Goal: Browse casually

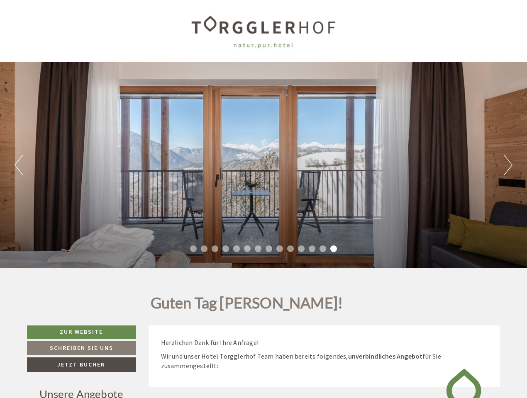
click at [263, 199] on div "Previous Next 1 2 3 4 5 6 7 8 9 10 11 12 13 14" at bounding box center [263, 165] width 527 height 206
click at [19, 165] on button "Previous" at bounding box center [19, 165] width 9 height 21
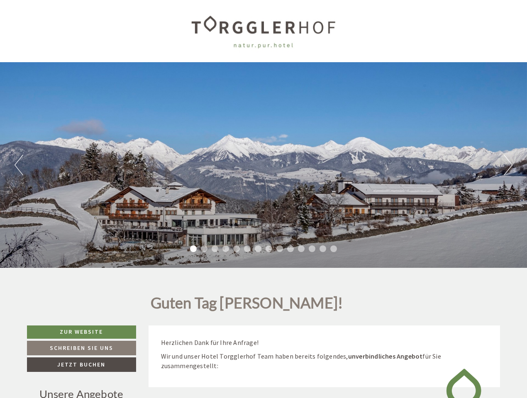
click at [263, 165] on div "Previous Next 1 2 3 4 5 6 7 8 9 10 11 12 13 14" at bounding box center [263, 165] width 527 height 206
click at [508, 165] on button "Next" at bounding box center [508, 165] width 9 height 21
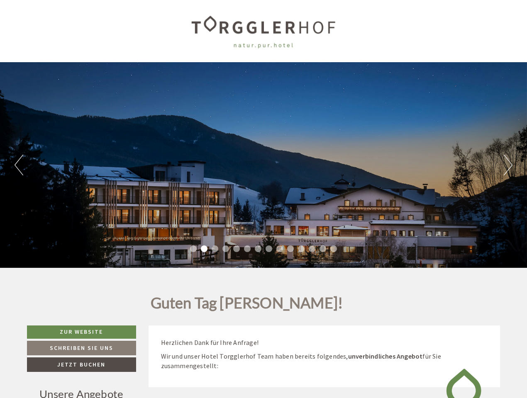
click at [193, 249] on li "1" at bounding box center [193, 249] width 7 height 7
click at [204, 249] on li "2" at bounding box center [204, 249] width 7 height 7
click at [215, 249] on li "3" at bounding box center [215, 249] width 7 height 7
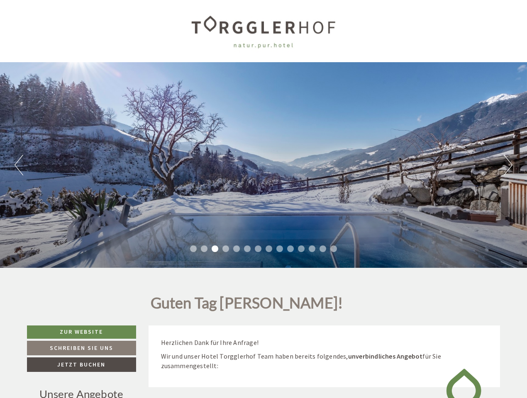
click at [226, 249] on li "4" at bounding box center [225, 249] width 7 height 7
click at [236, 249] on li "5" at bounding box center [236, 249] width 7 height 7
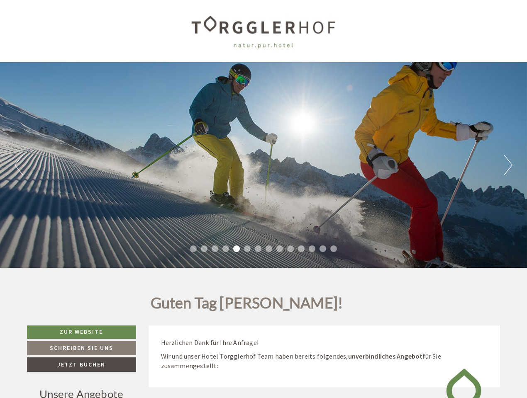
click at [247, 249] on li "6" at bounding box center [247, 249] width 7 height 7
